Goal: Answer question/provide support

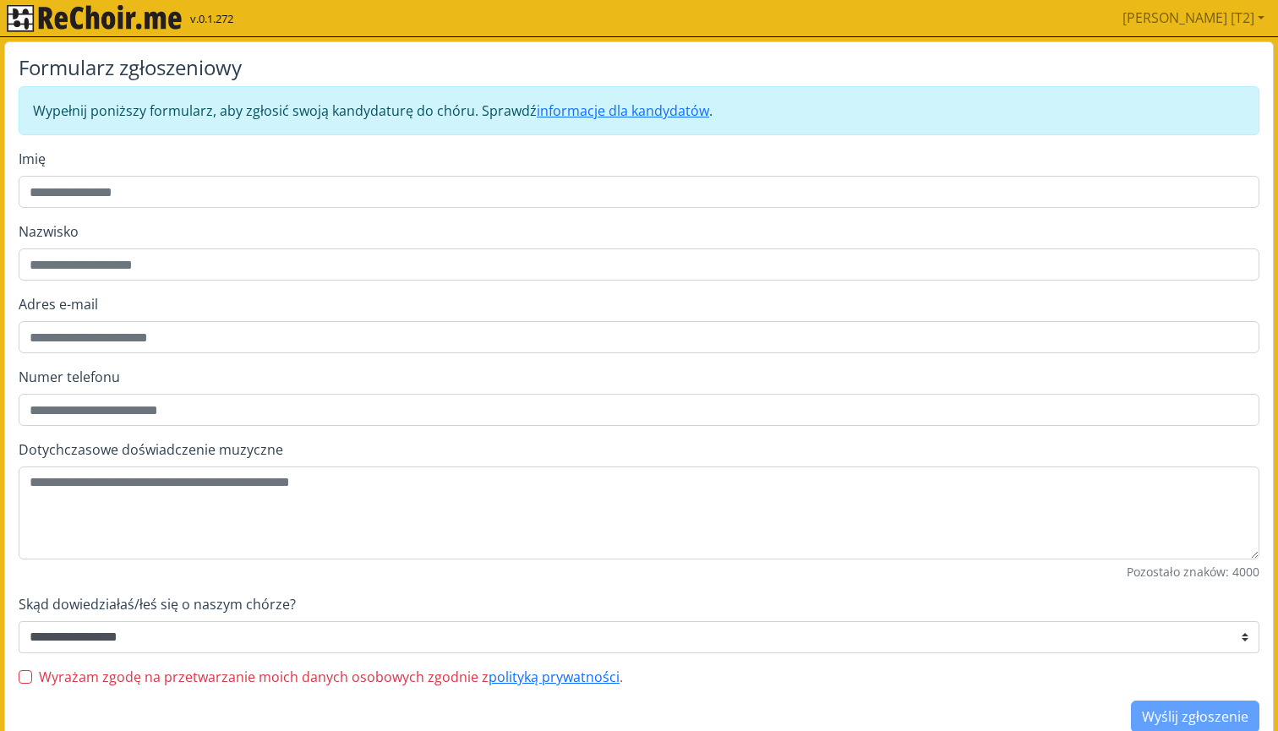
click at [138, 25] on img "rekłajer mi" at bounding box center [94, 18] width 175 height 27
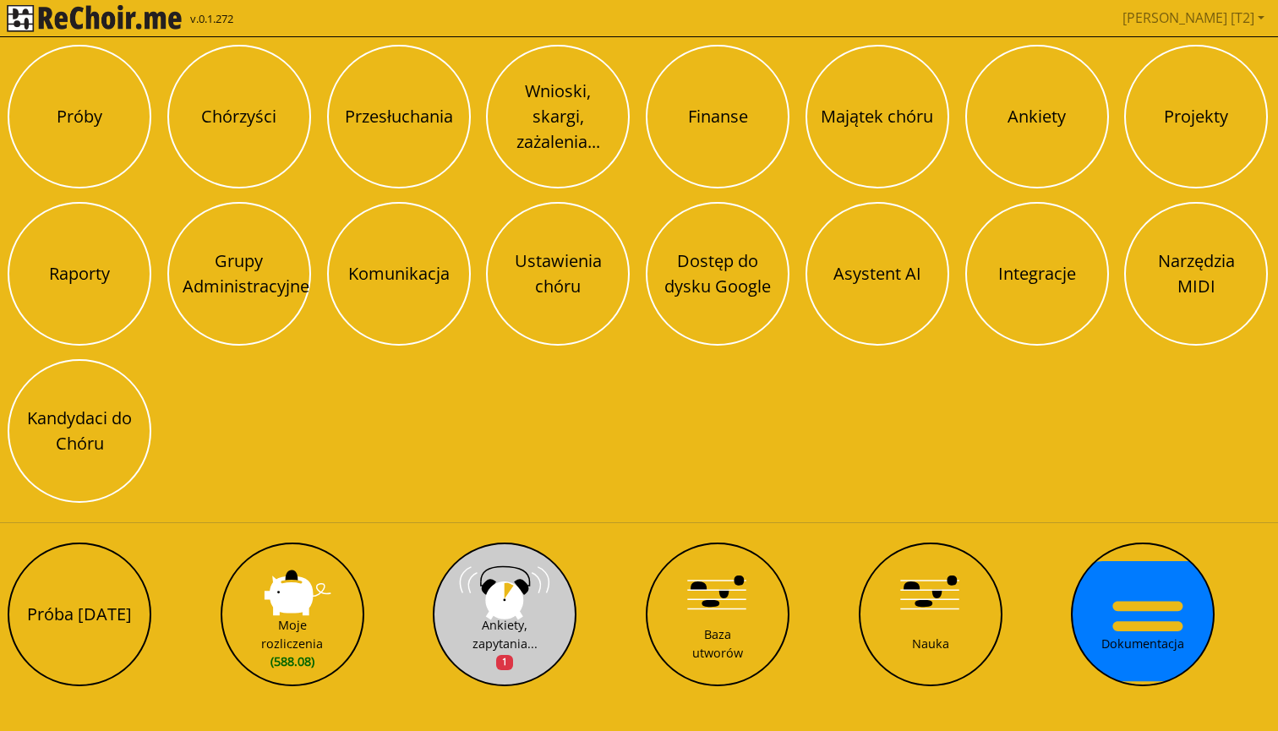
click at [501, 588] on button "Ankiety, zapytania... 1" at bounding box center [505, 615] width 144 height 144
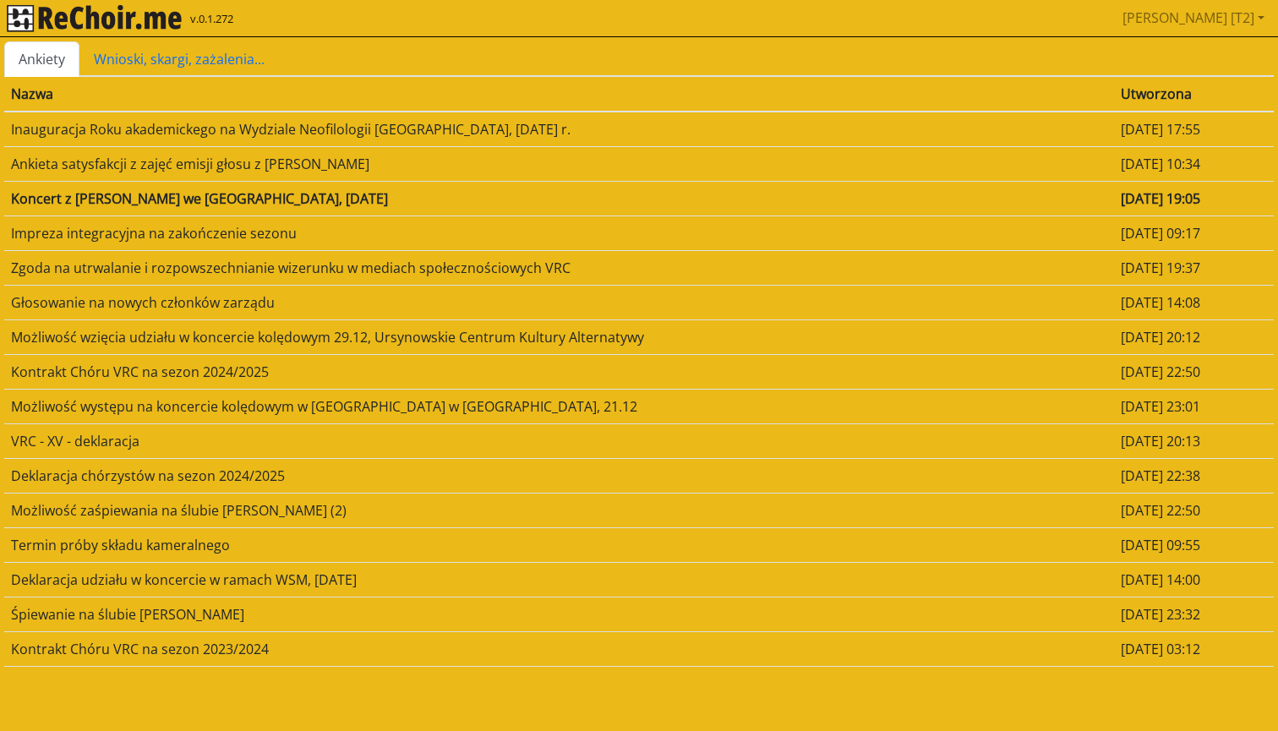
click at [284, 196] on td "Koncert z Jakubem Stefkiem we Włodawie, 19 września 2025, piątek" at bounding box center [559, 198] width 1110 height 35
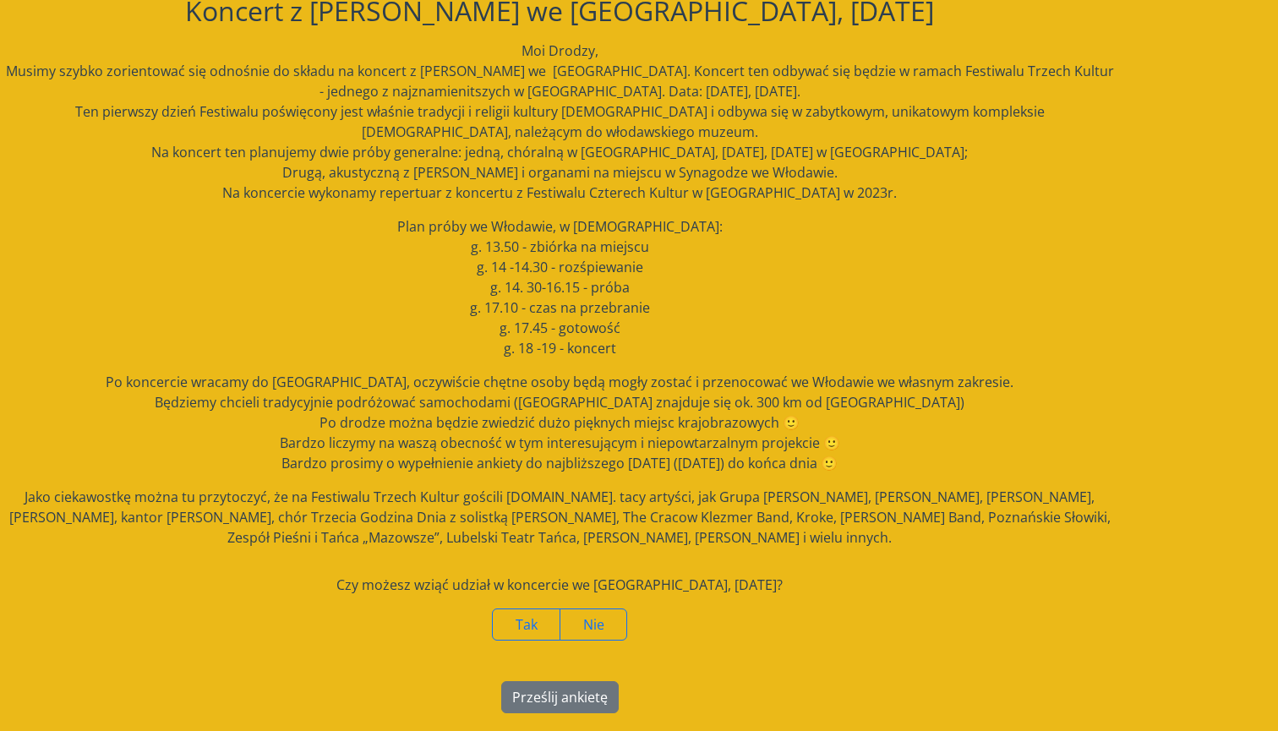
scroll to position [46, 0]
click at [593, 616] on span "Nie" at bounding box center [593, 624] width 21 height 19
click at [576, 692] on button "Prześlij ankietę" at bounding box center [559, 697] width 117 height 32
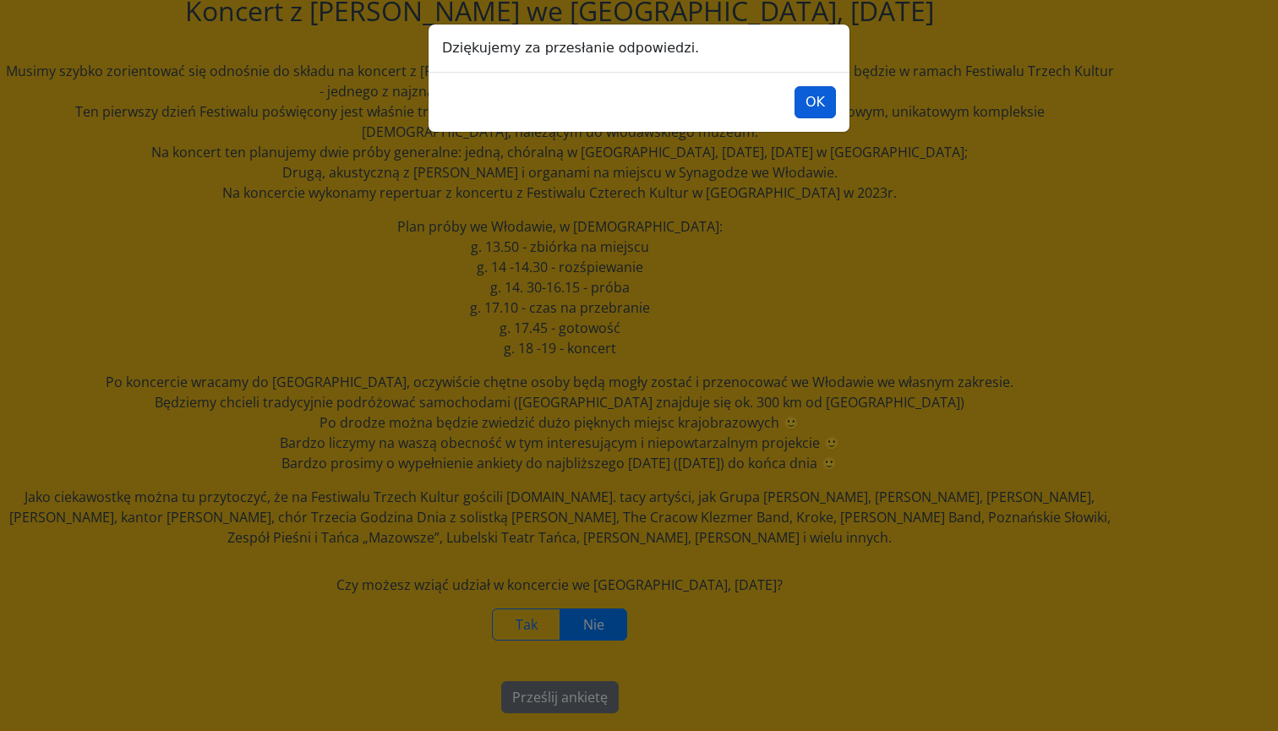
click at [811, 95] on button "OK" at bounding box center [814, 102] width 41 height 32
